Goal: Task Accomplishment & Management: Manage account settings

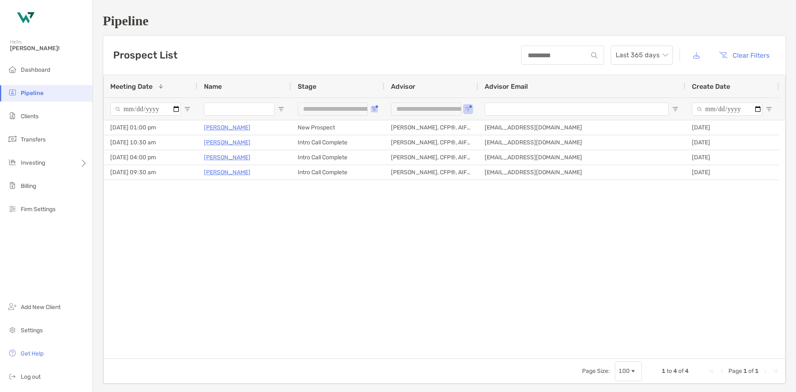
click at [372, 107] on span "Open Filter Menu" at bounding box center [374, 109] width 7 height 7
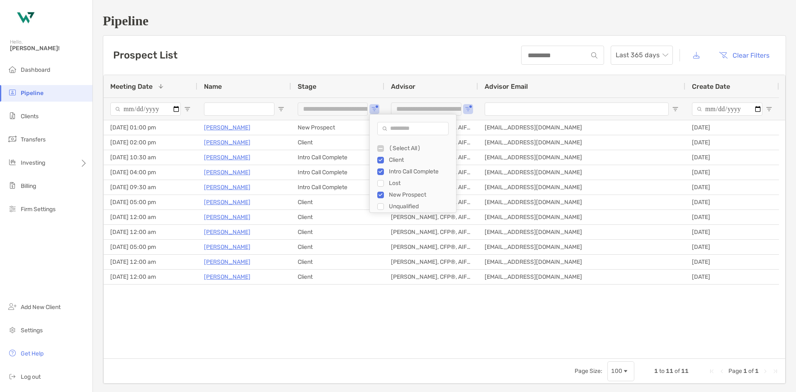
type input "**********"
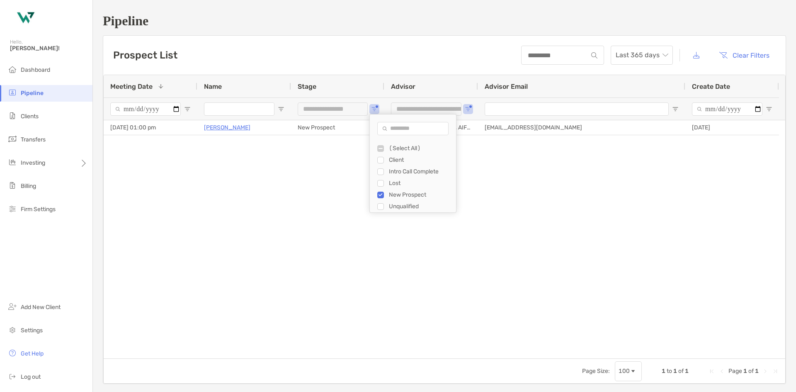
type input "***"
type input "**********"
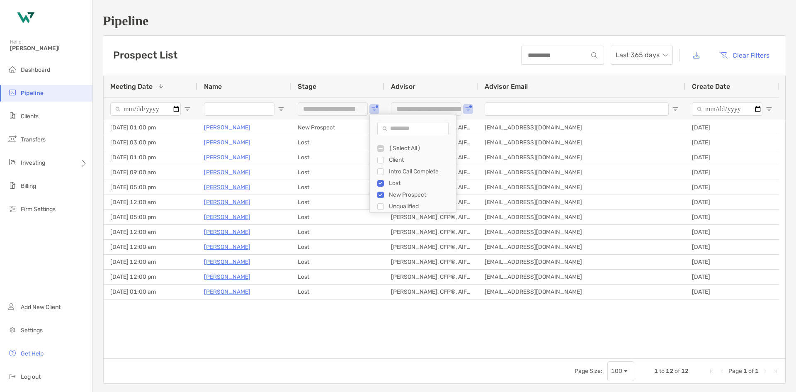
type input "**********"
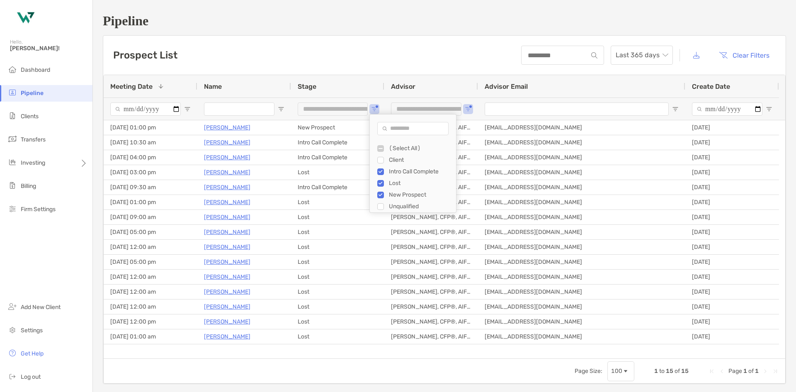
click at [186, 371] on div "Page Size: 100 1 to 15 of 15 Page 1 of 1" at bounding box center [444, 370] width 681 height 25
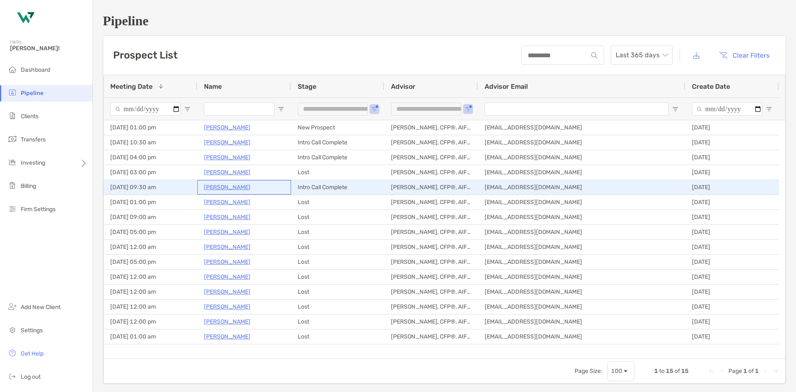
click at [228, 187] on p "Jamil Kellum" at bounding box center [227, 187] width 46 height 10
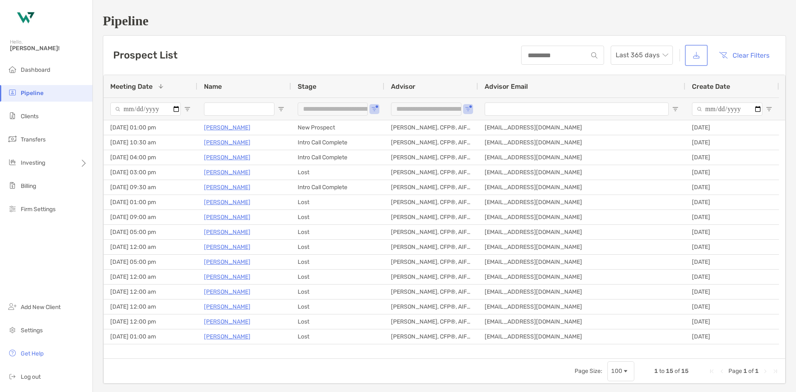
click at [700, 57] on button "button" at bounding box center [695, 55] width 19 height 18
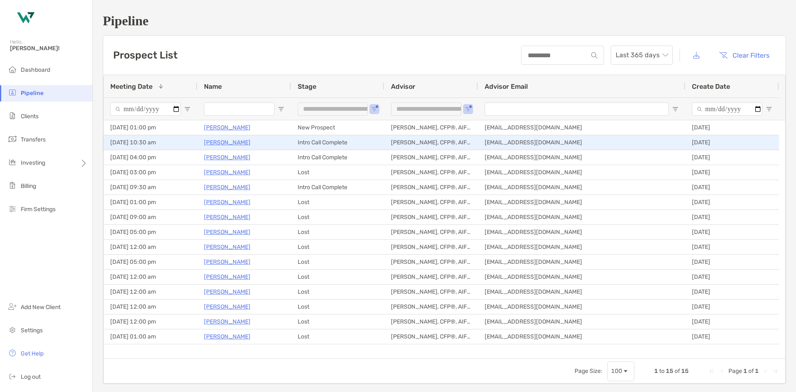
click at [220, 140] on p "[PERSON_NAME]" at bounding box center [227, 142] width 46 height 10
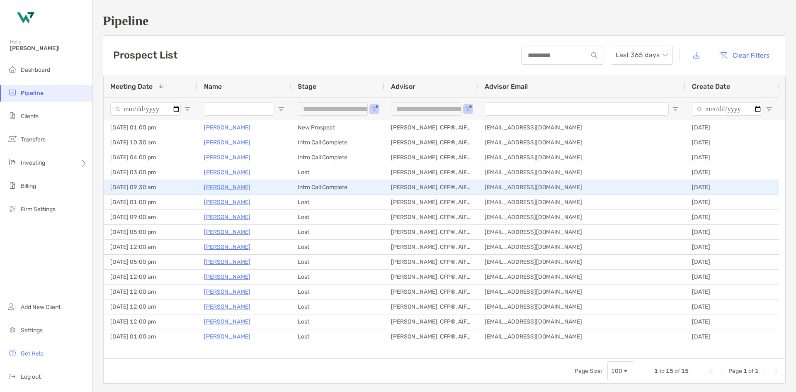
click at [234, 191] on p "Jamil Kellum" at bounding box center [227, 187] width 46 height 10
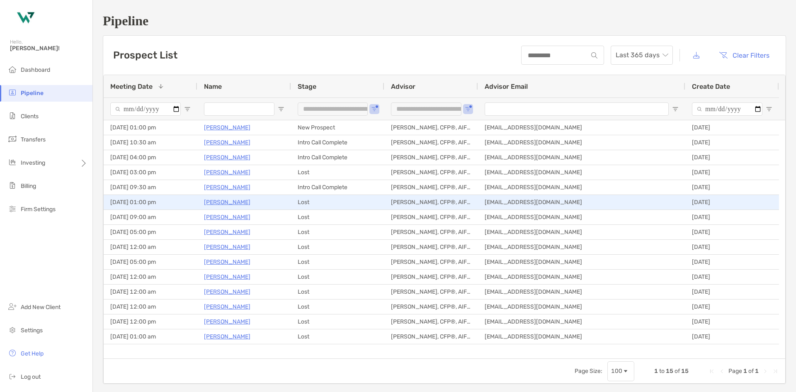
click at [220, 203] on p "Jose Pons" at bounding box center [227, 202] width 46 height 10
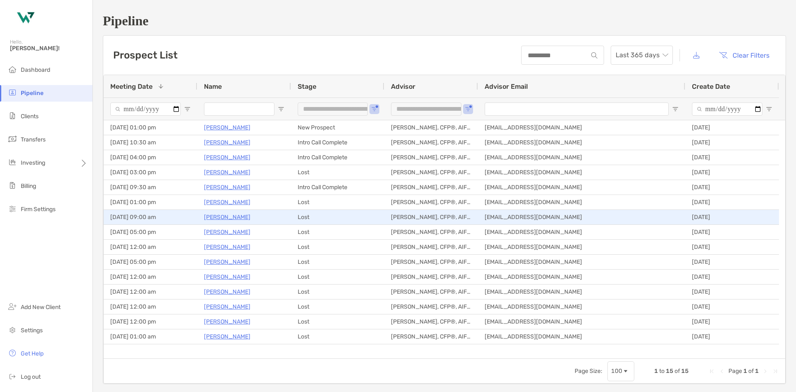
click at [225, 218] on p "Thomas Peng" at bounding box center [227, 217] width 46 height 10
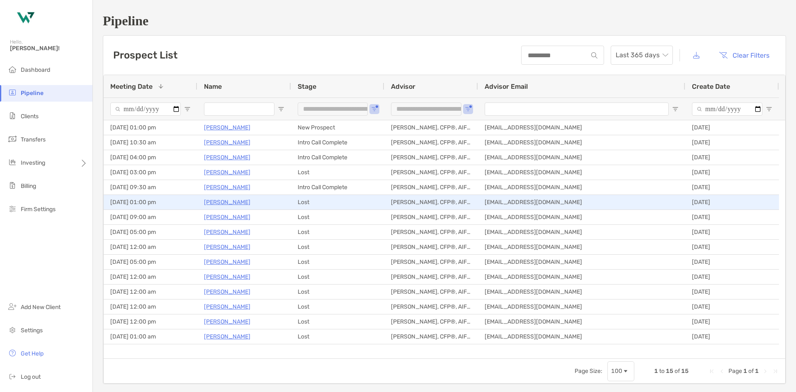
click at [226, 204] on p "Jose Pons" at bounding box center [227, 202] width 46 height 10
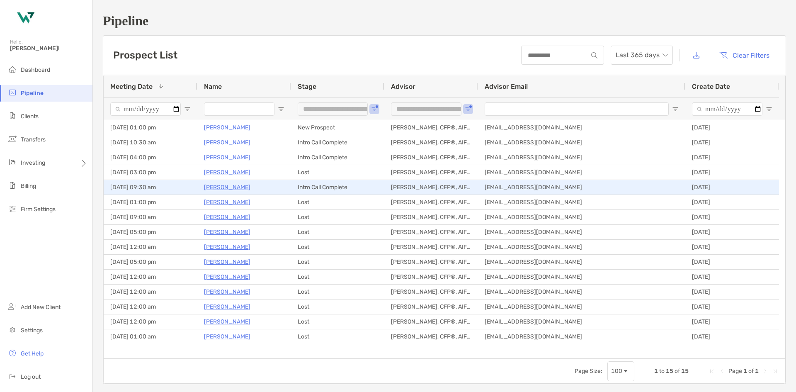
click at [224, 187] on p "Jamil Kellum" at bounding box center [227, 187] width 46 height 10
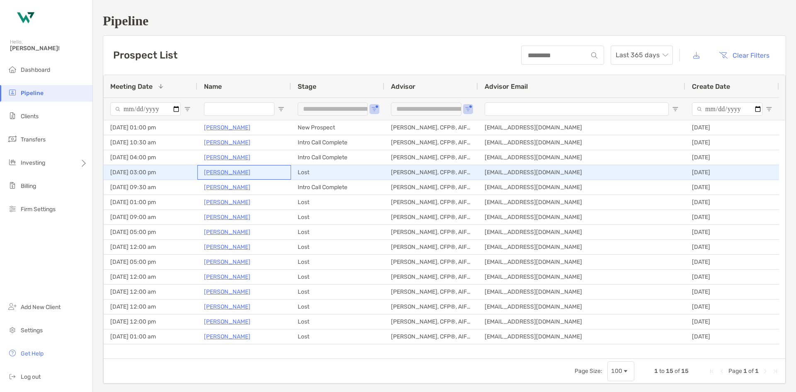
click at [232, 171] on p "[PERSON_NAME]" at bounding box center [227, 172] width 46 height 10
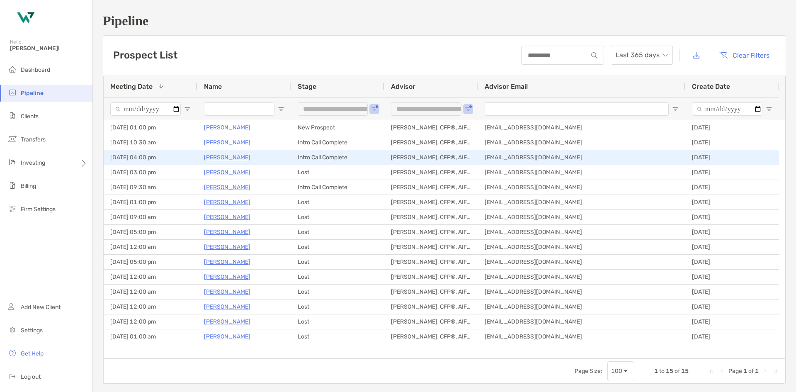
click at [228, 157] on p "Navin Advani" at bounding box center [227, 157] width 46 height 10
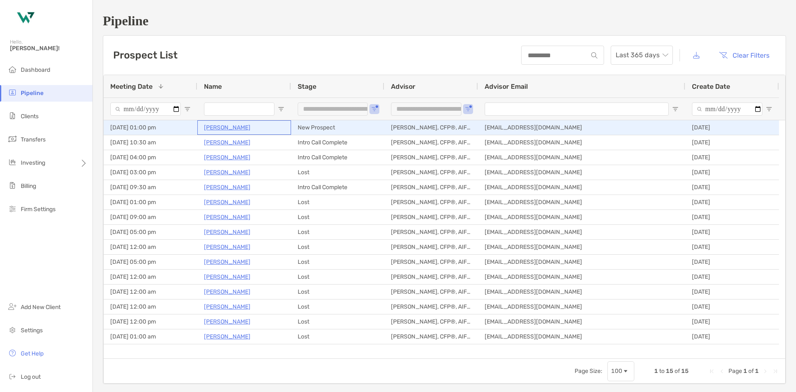
click at [218, 125] on p "Thomas Kutz" at bounding box center [227, 127] width 46 height 10
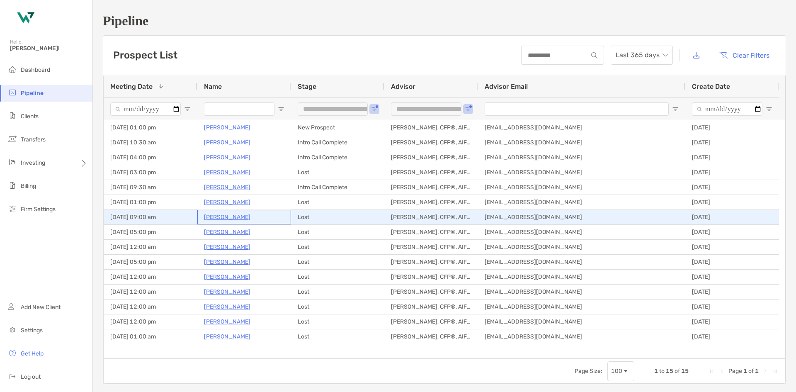
click at [229, 218] on p "Thomas Peng" at bounding box center [227, 217] width 46 height 10
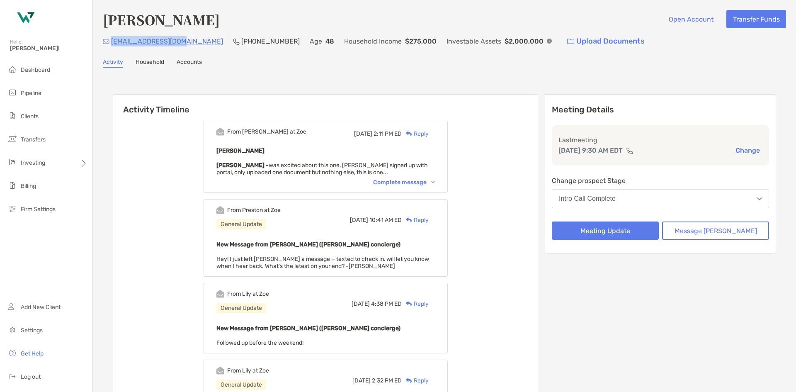
click at [111, 48] on div "jkellum76@yahoo.com (215) 407-4998 Age 48 Household Income $275,000 Investable …" at bounding box center [444, 41] width 683 height 18
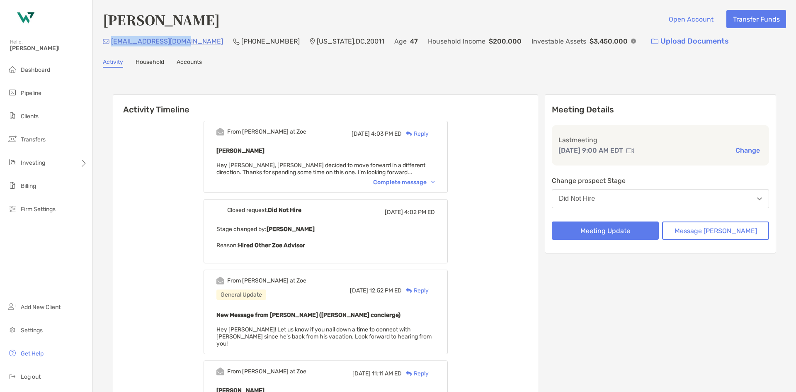
drag, startPoint x: 191, startPoint y: 41, endPoint x: 112, endPoint y: 40, distance: 78.8
click at [112, 40] on div "pengthom@hotmail.com (240) 620-8917 Washington , DC , 20011 Age 47 Household In…" at bounding box center [444, 41] width 683 height 18
click at [416, 184] on div "Complete message" at bounding box center [404, 182] width 62 height 7
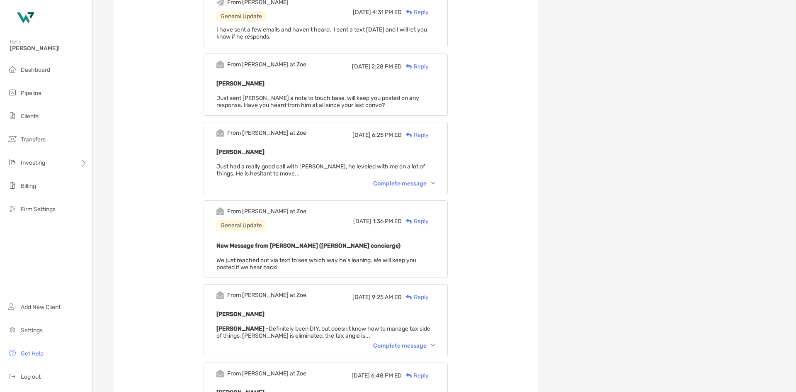
scroll to position [456, 0]
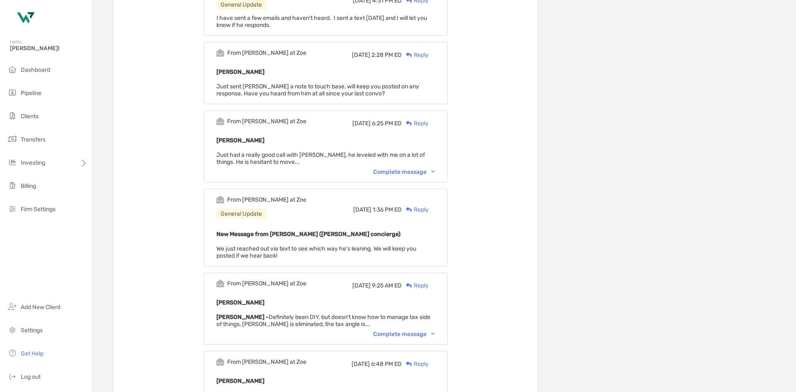
click at [409, 168] on div "Complete message" at bounding box center [404, 171] width 62 height 7
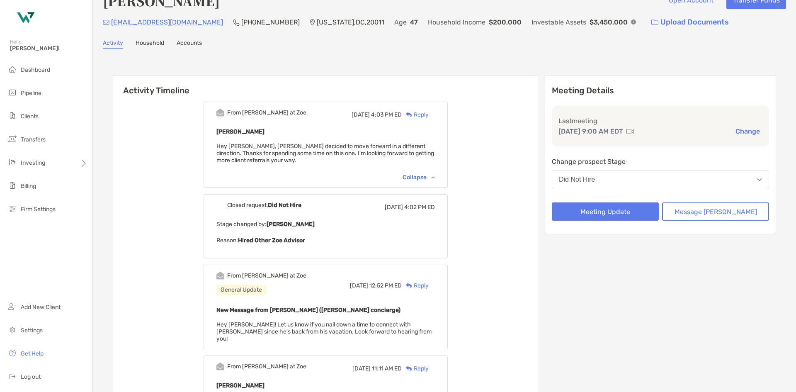
scroll to position [0, 0]
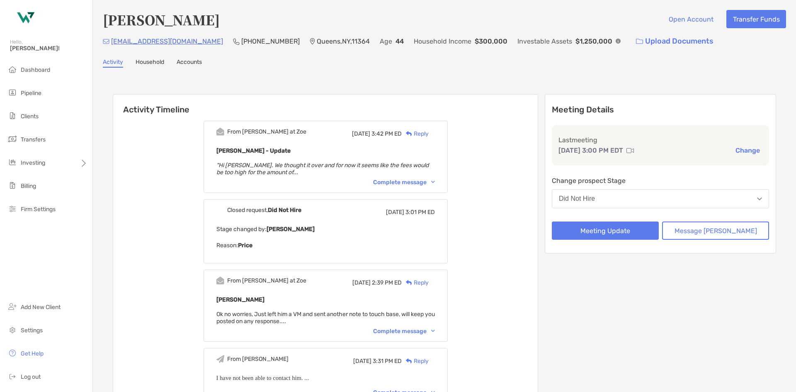
click at [400, 181] on div "Complete message" at bounding box center [404, 182] width 62 height 7
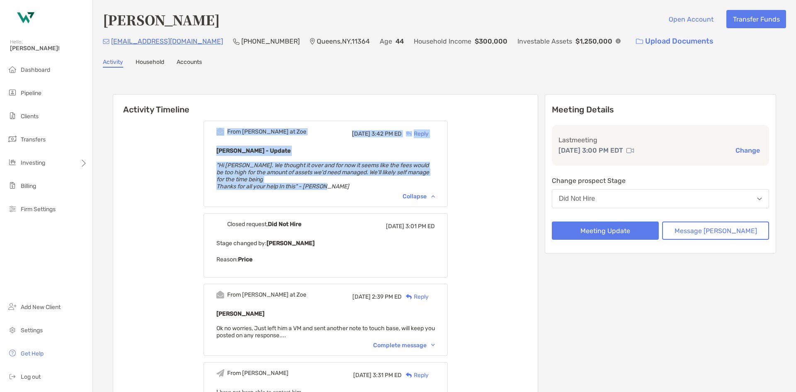
drag, startPoint x: 342, startPoint y: 187, endPoint x: 212, endPoint y: 134, distance: 140.4
click at [304, 183] on em "Thanks for all your help In this" - Michael" at bounding box center [282, 186] width 133 height 7
drag, startPoint x: 353, startPoint y: 190, endPoint x: 184, endPoint y: 149, distance: 173.6
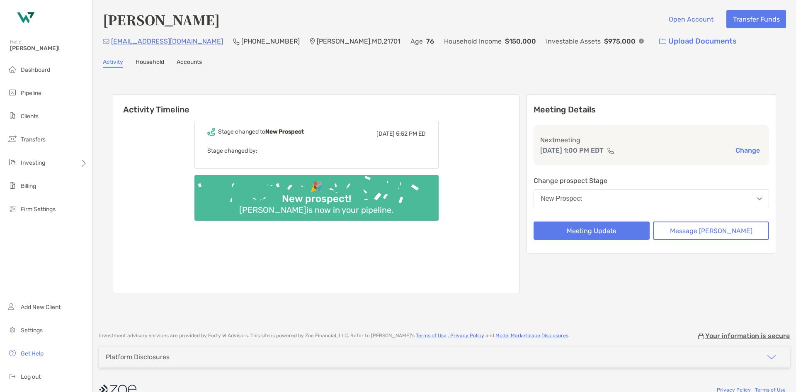
click at [287, 82] on div "Activity Timeline Stage changed to [GEOGRAPHIC_DATA] [DATE] 5:52 PM ED Stage ch…" at bounding box center [444, 194] width 683 height 237
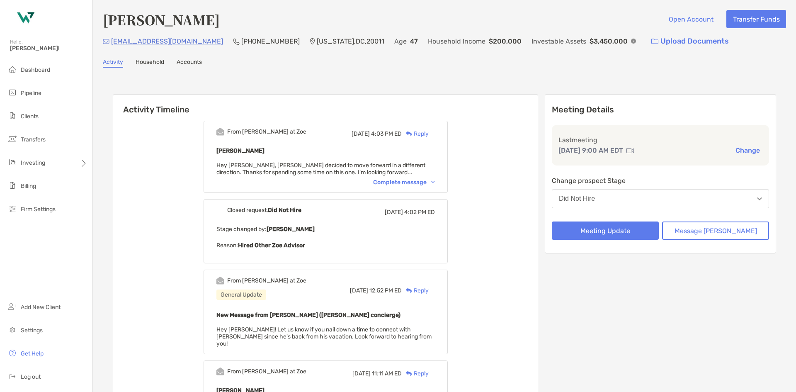
click at [157, 62] on link "Household" at bounding box center [150, 62] width 29 height 9
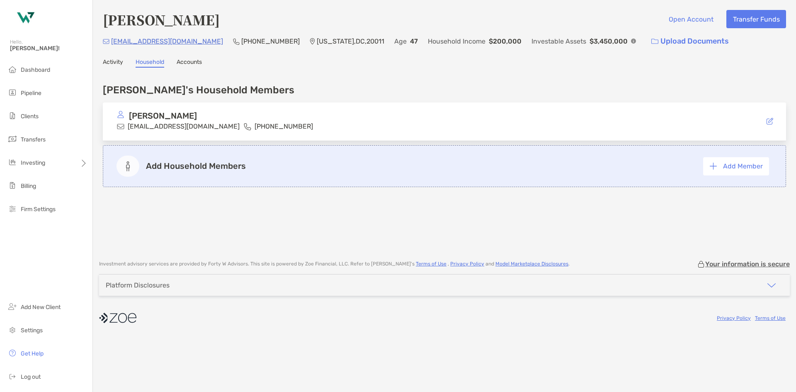
click at [201, 63] on link "Accounts" at bounding box center [189, 62] width 25 height 9
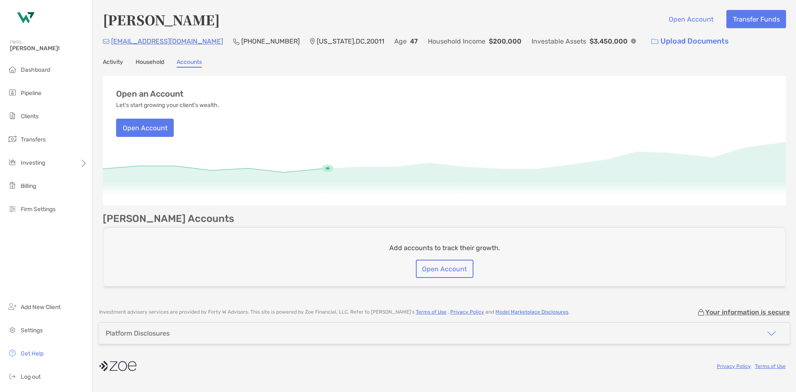
click at [115, 66] on link "Activity" at bounding box center [113, 62] width 20 height 9
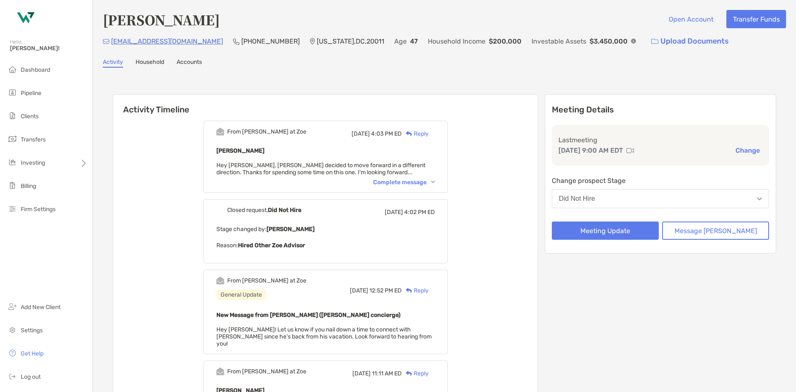
click at [412, 184] on div "Complete message" at bounding box center [404, 182] width 62 height 7
